Goal: Task Accomplishment & Management: Use online tool/utility

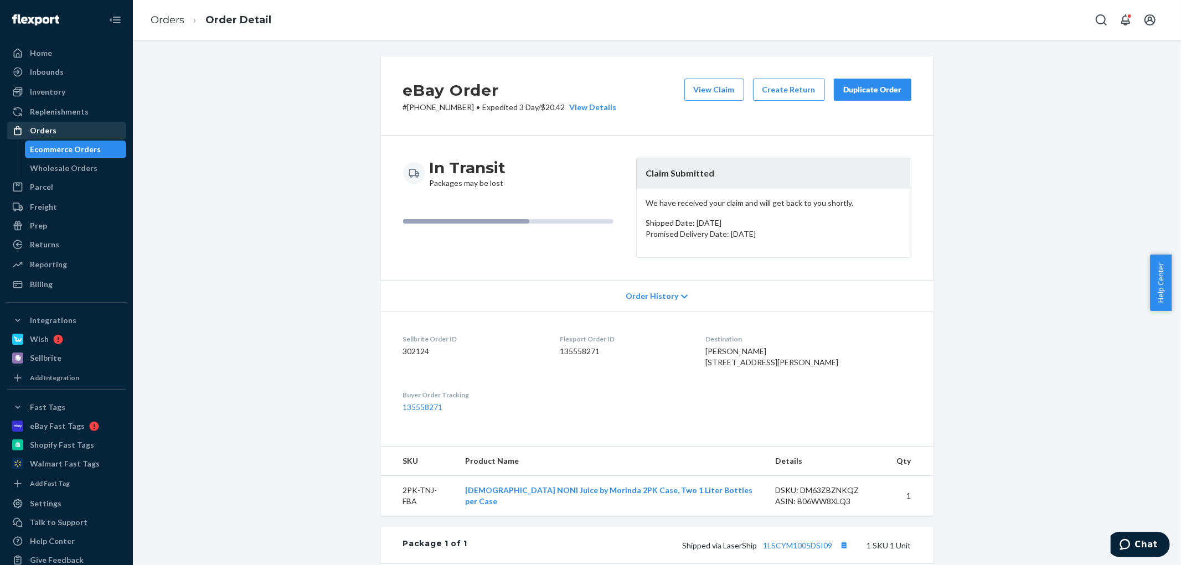
click at [79, 130] on div "Orders" at bounding box center [66, 130] width 117 height 15
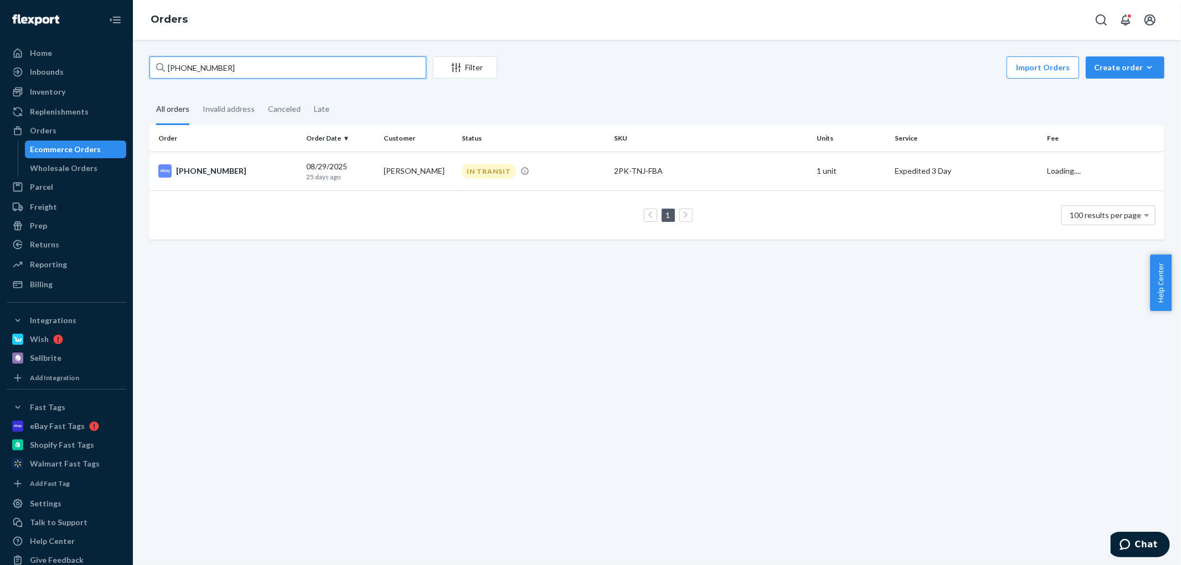
click at [266, 75] on input "[PHONE_NUMBER]" at bounding box center [287, 67] width 277 height 22
click at [264, 71] on input "[PHONE_NUMBER]" at bounding box center [287, 67] width 277 height 22
click at [322, 164] on div "[DATE] [DATE]" at bounding box center [340, 171] width 69 height 20
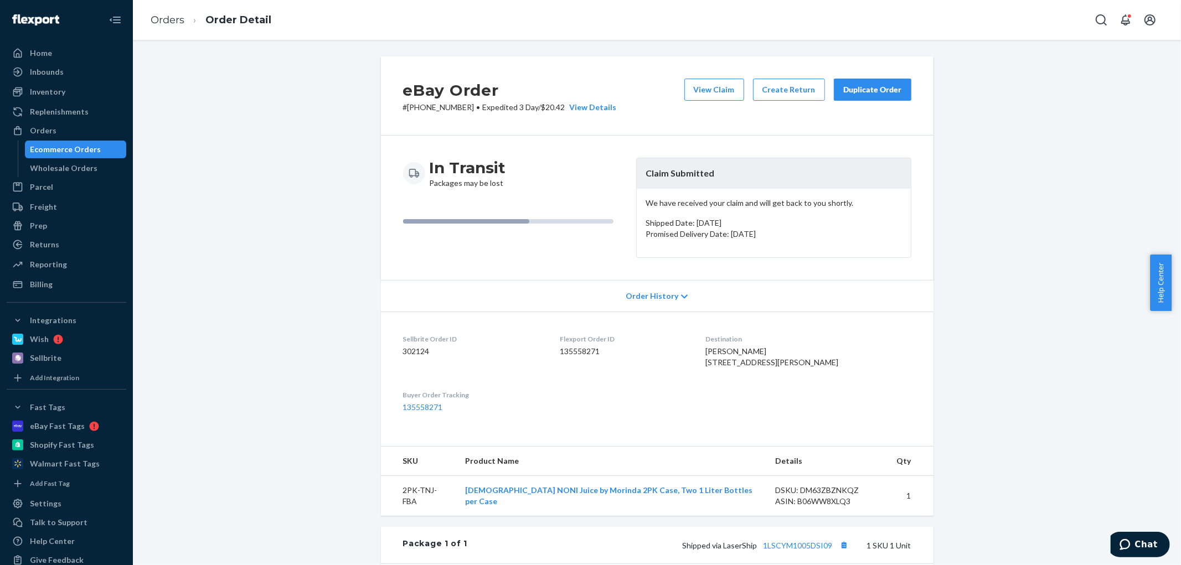
click at [872, 92] on div "Duplicate Order" at bounding box center [872, 89] width 59 height 11
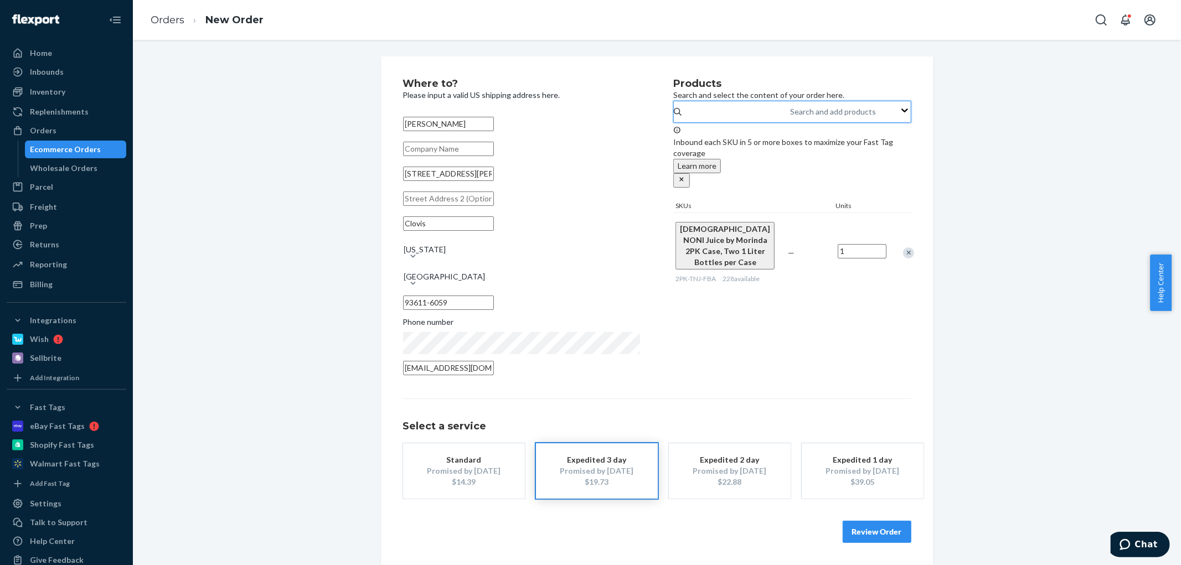
click at [790, 114] on div "Search and add products" at bounding box center [833, 111] width 86 height 11
click at [790, 114] on input "0 results available. Use Up and Down to choose options, press Enter to select t…" at bounding box center [790, 111] width 1 height 11
type input "1pk"
click at [783, 117] on input "1pk" at bounding box center [790, 111] width 14 height 11
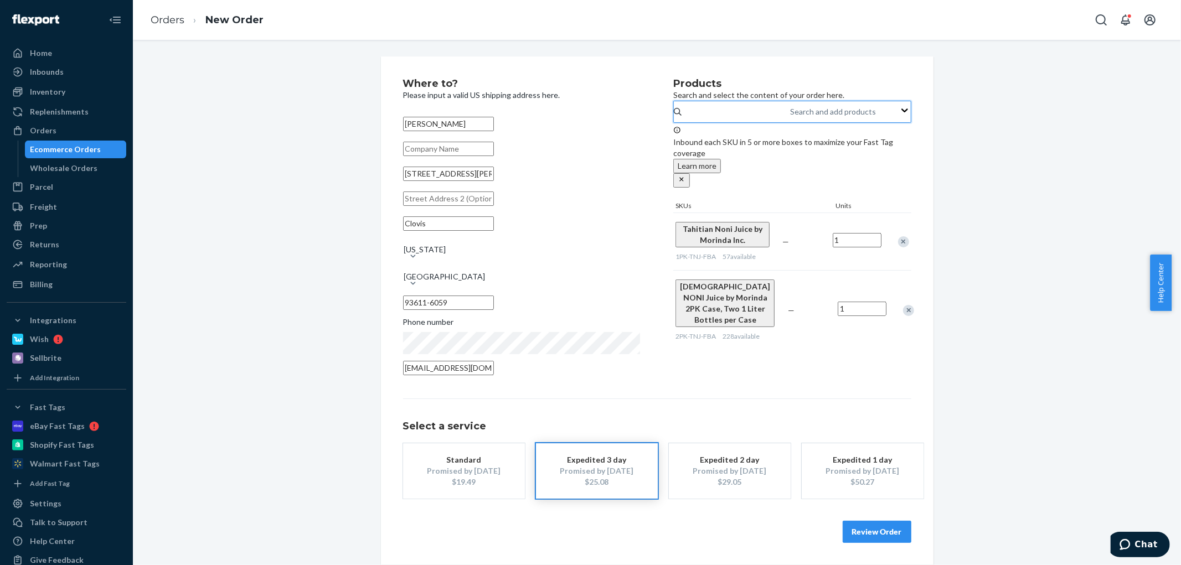
click at [874, 523] on button "Review Order" at bounding box center [877, 532] width 69 height 22
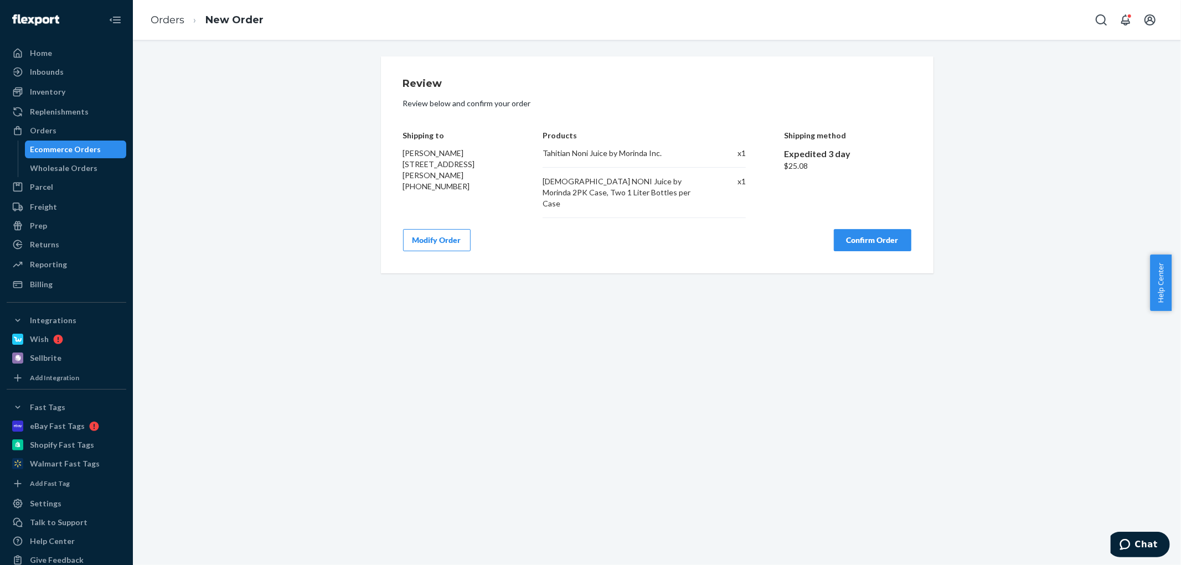
click at [875, 229] on button "Confirm Order" at bounding box center [872, 240] width 77 height 22
